Goal: Check status: Check status

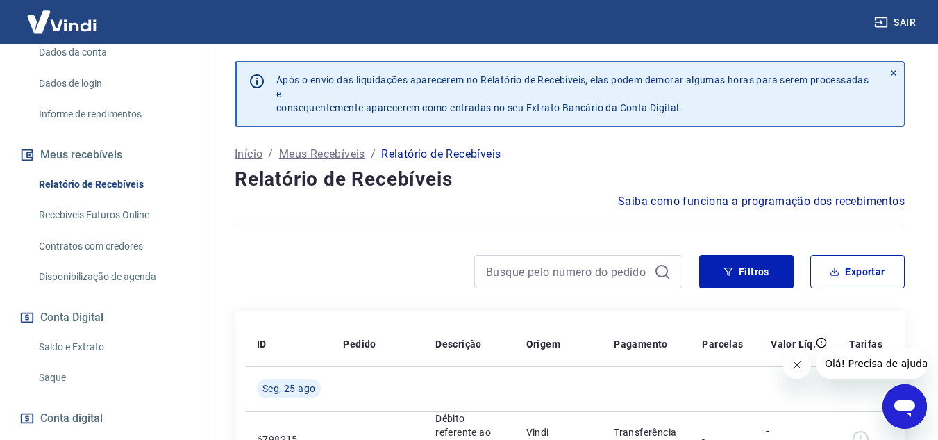
scroll to position [278, 0]
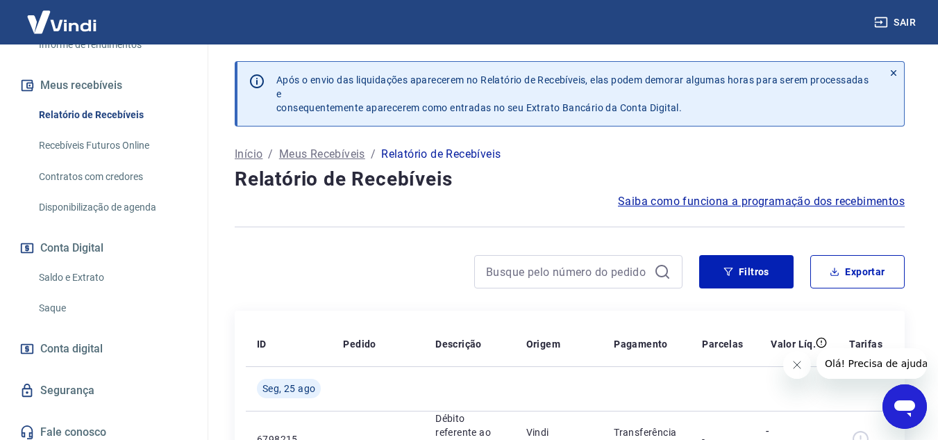
click at [79, 290] on link "Saldo e Extrato" at bounding box center [112, 277] width 158 height 28
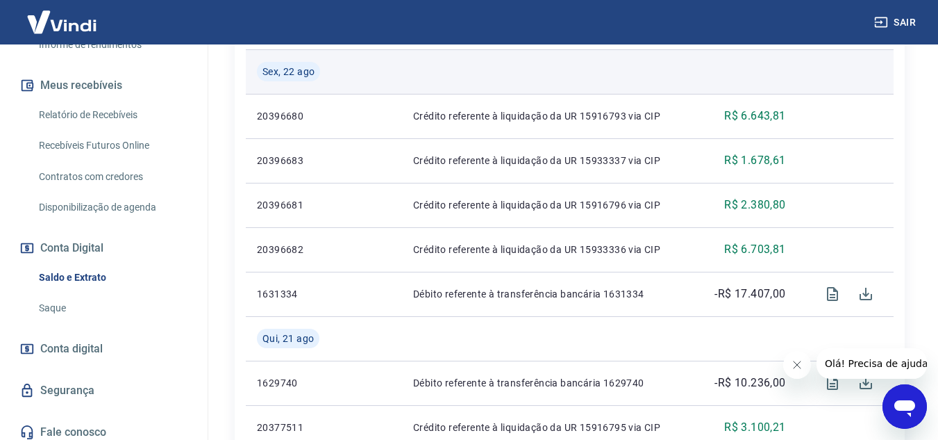
scroll to position [278, 0]
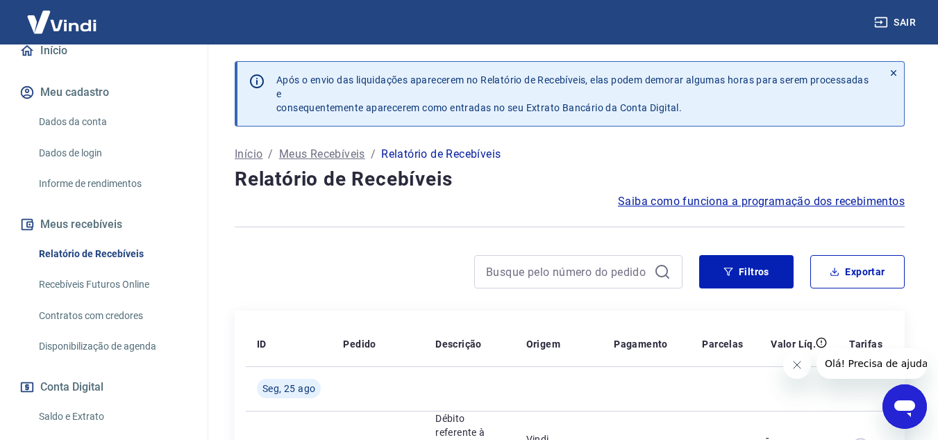
scroll to position [208, 0]
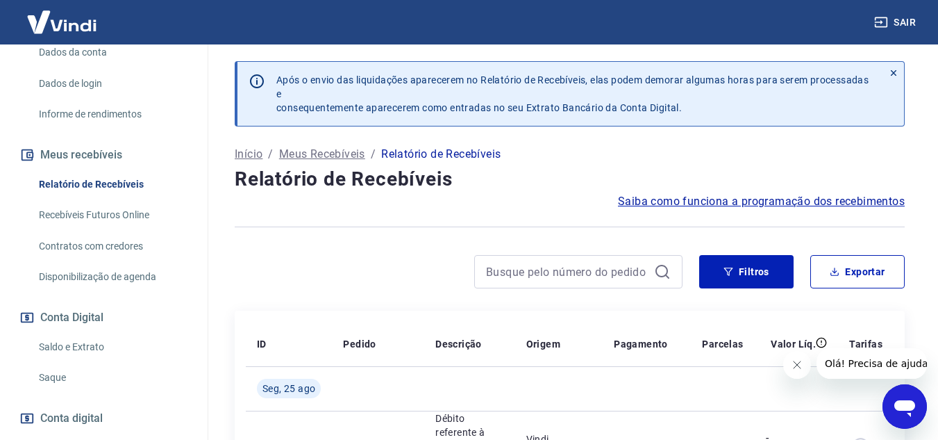
click at [70, 353] on link "Saldo e Extrato" at bounding box center [112, 347] width 158 height 28
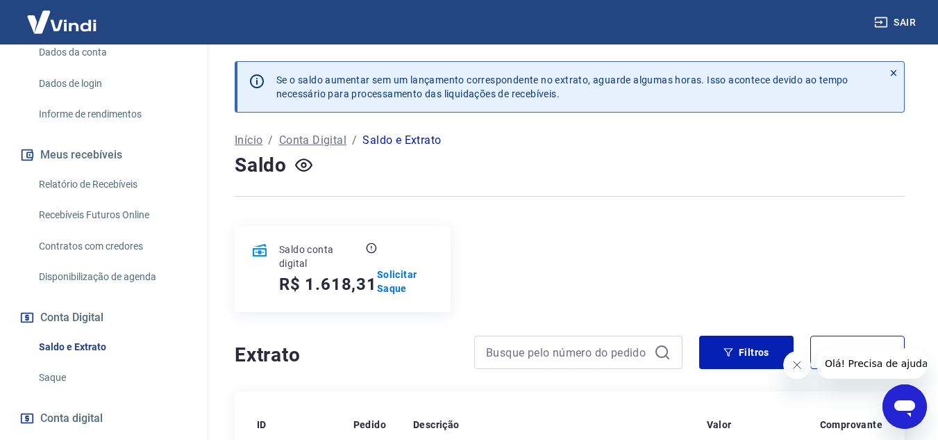
scroll to position [69, 0]
